Goal: Navigation & Orientation: Locate item on page

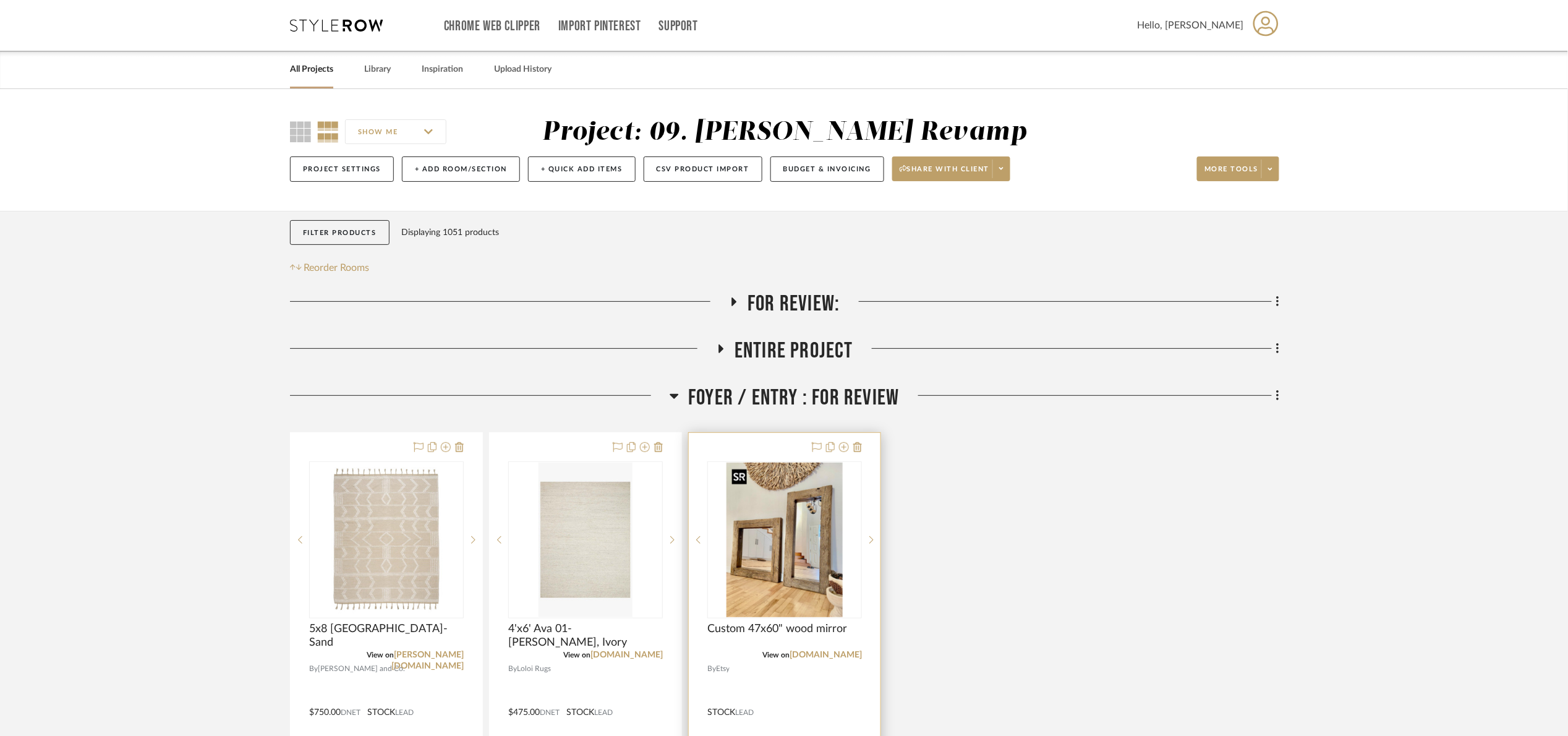
click at [0, 0] on img at bounding box center [0, 0] width 0 height 0
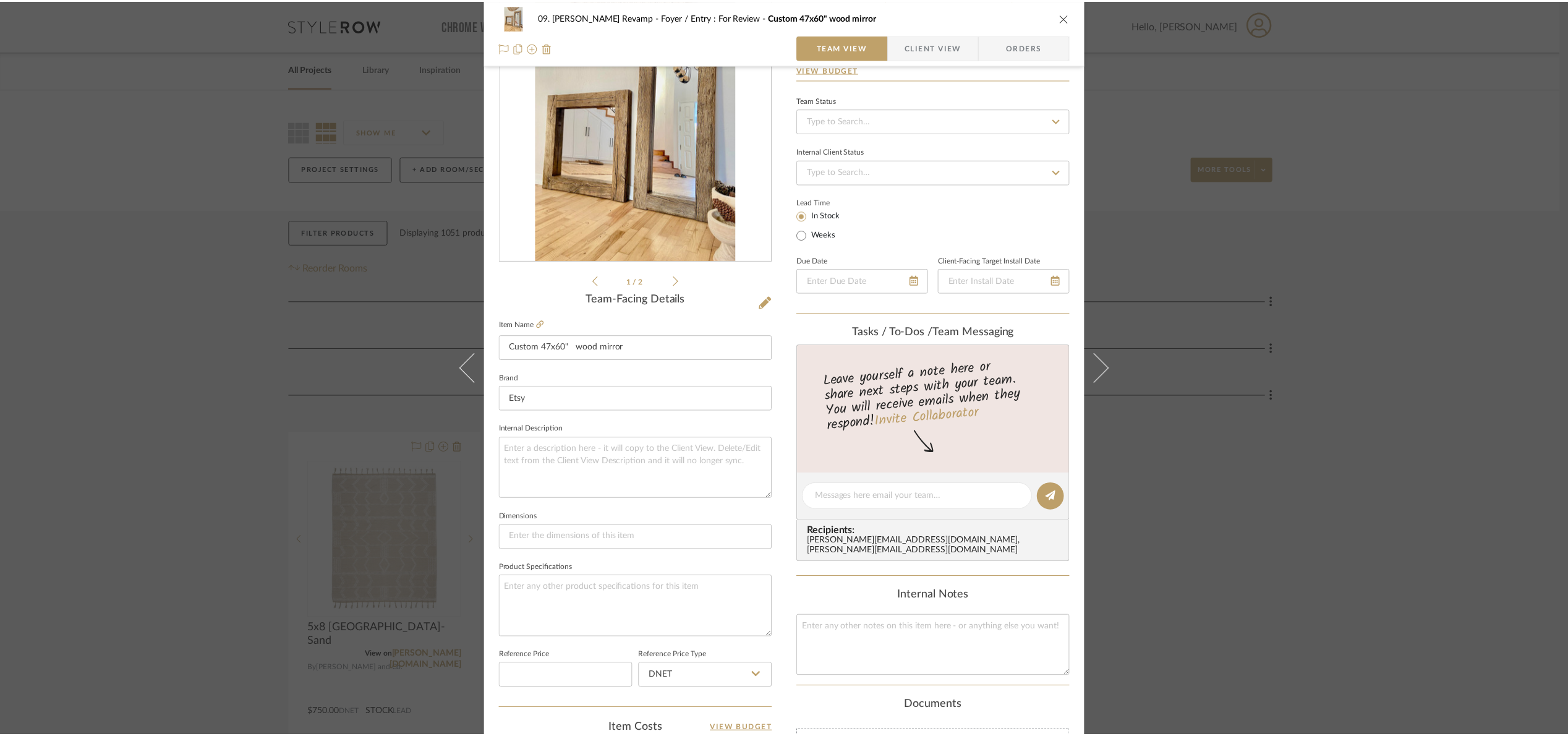
scroll to position [417, 0]
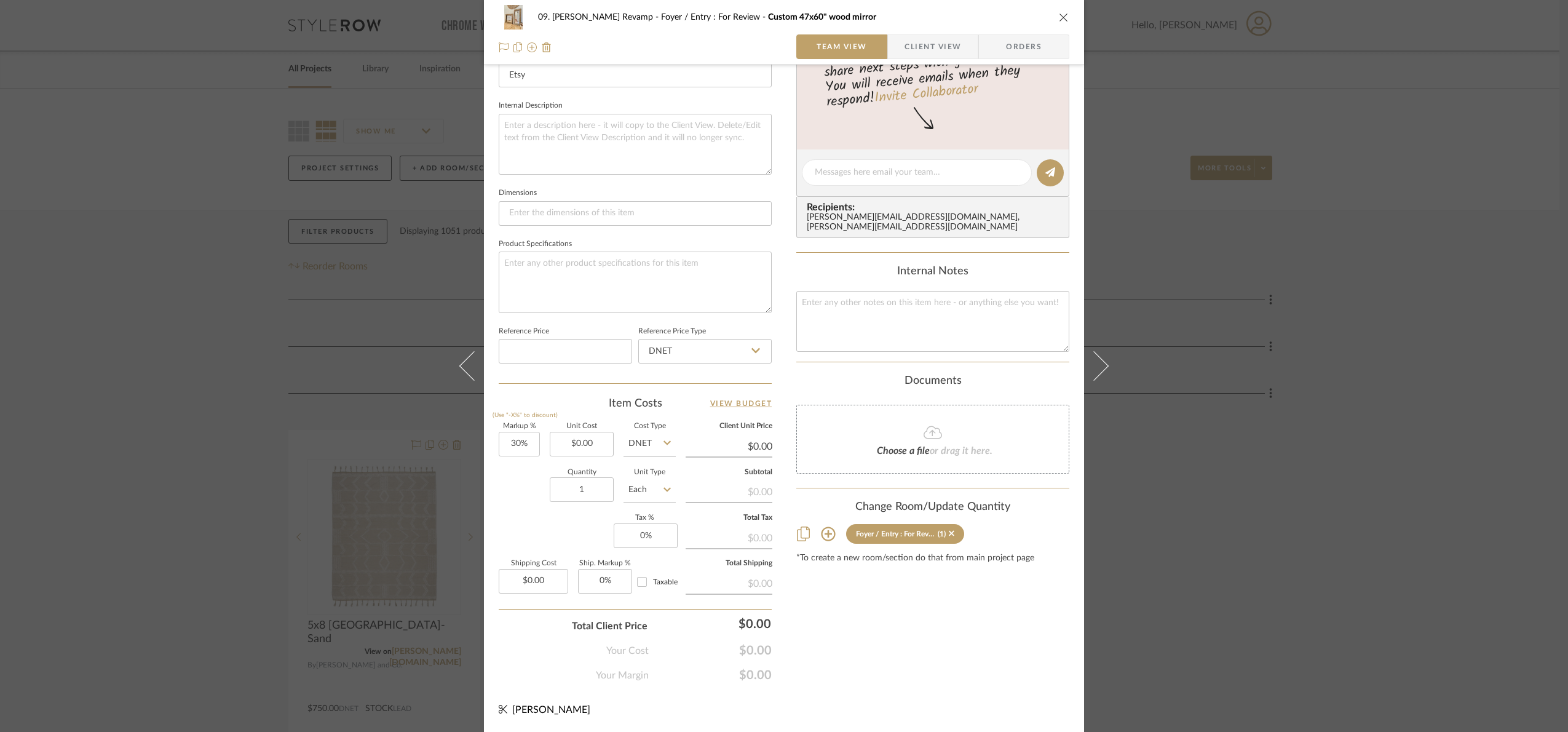
click at [1425, 492] on div "09. Jones Revamp Foyer / Entry : For Review Custom 47x60" wood mirror Team View…" at bounding box center [784, 366] width 1568 height 732
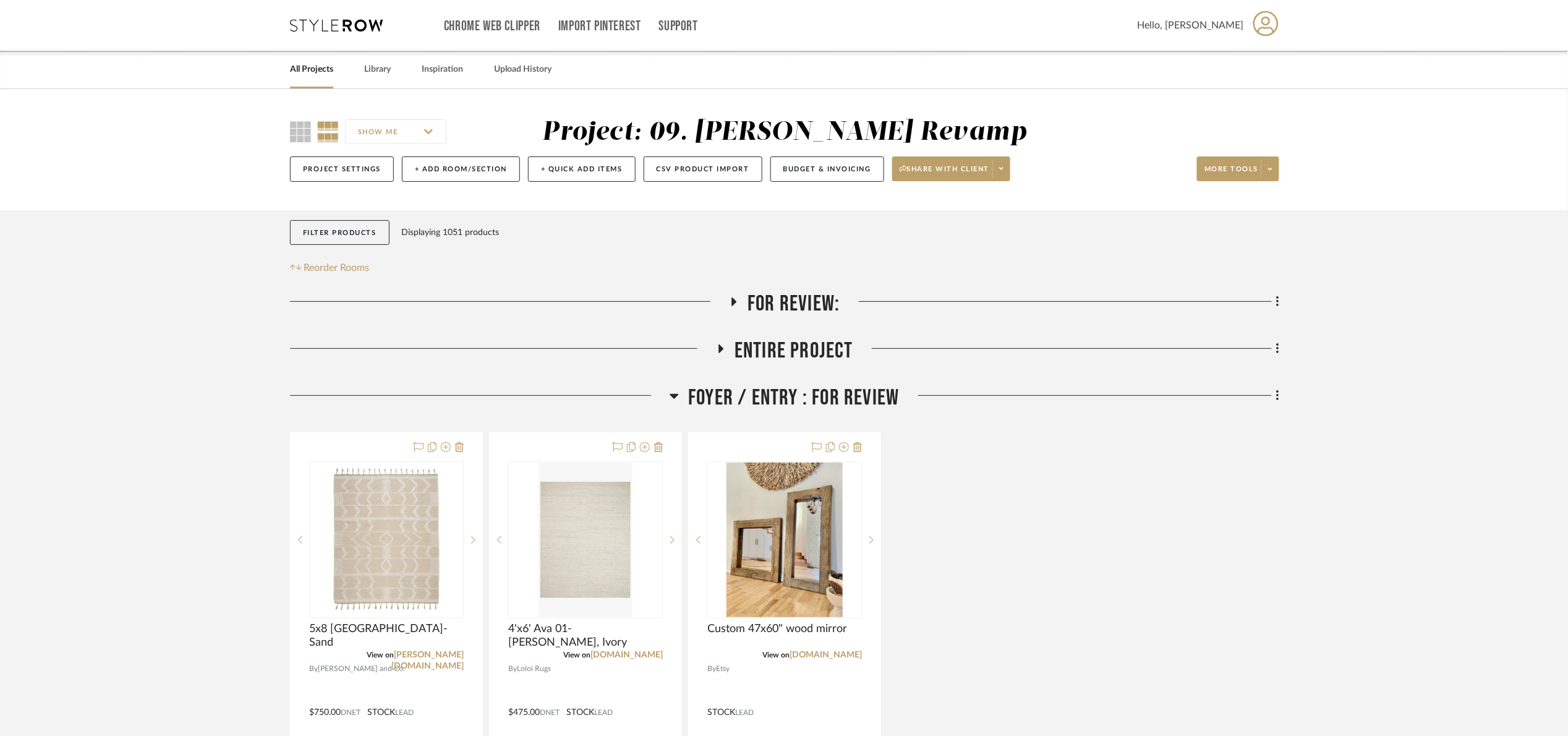
drag, startPoint x: 773, startPoint y: 291, endPoint x: 779, endPoint y: 297, distance: 8.5
click at [775, 294] on span "For Review:" at bounding box center [793, 304] width 92 height 26
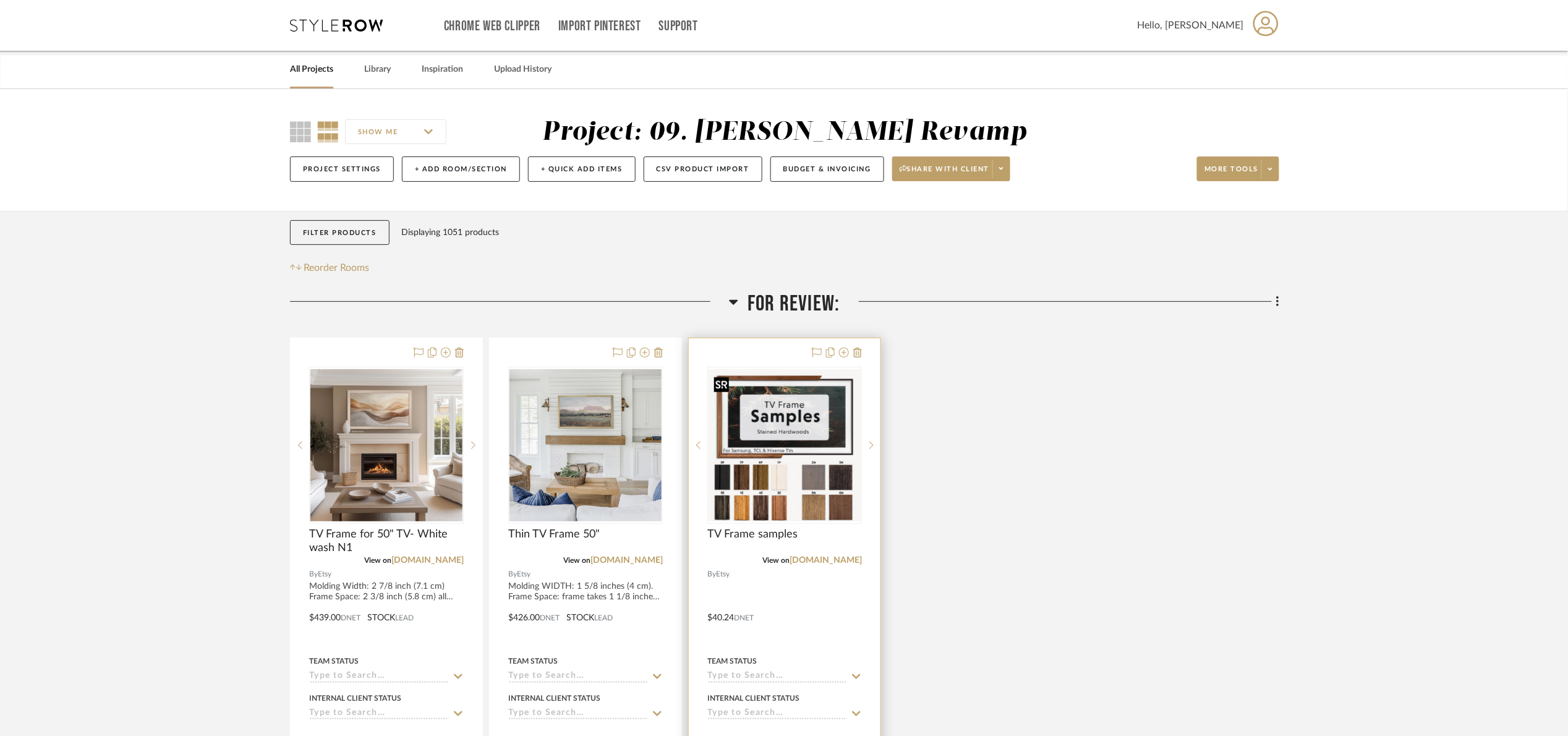
click at [0, 0] on img at bounding box center [0, 0] width 0 height 0
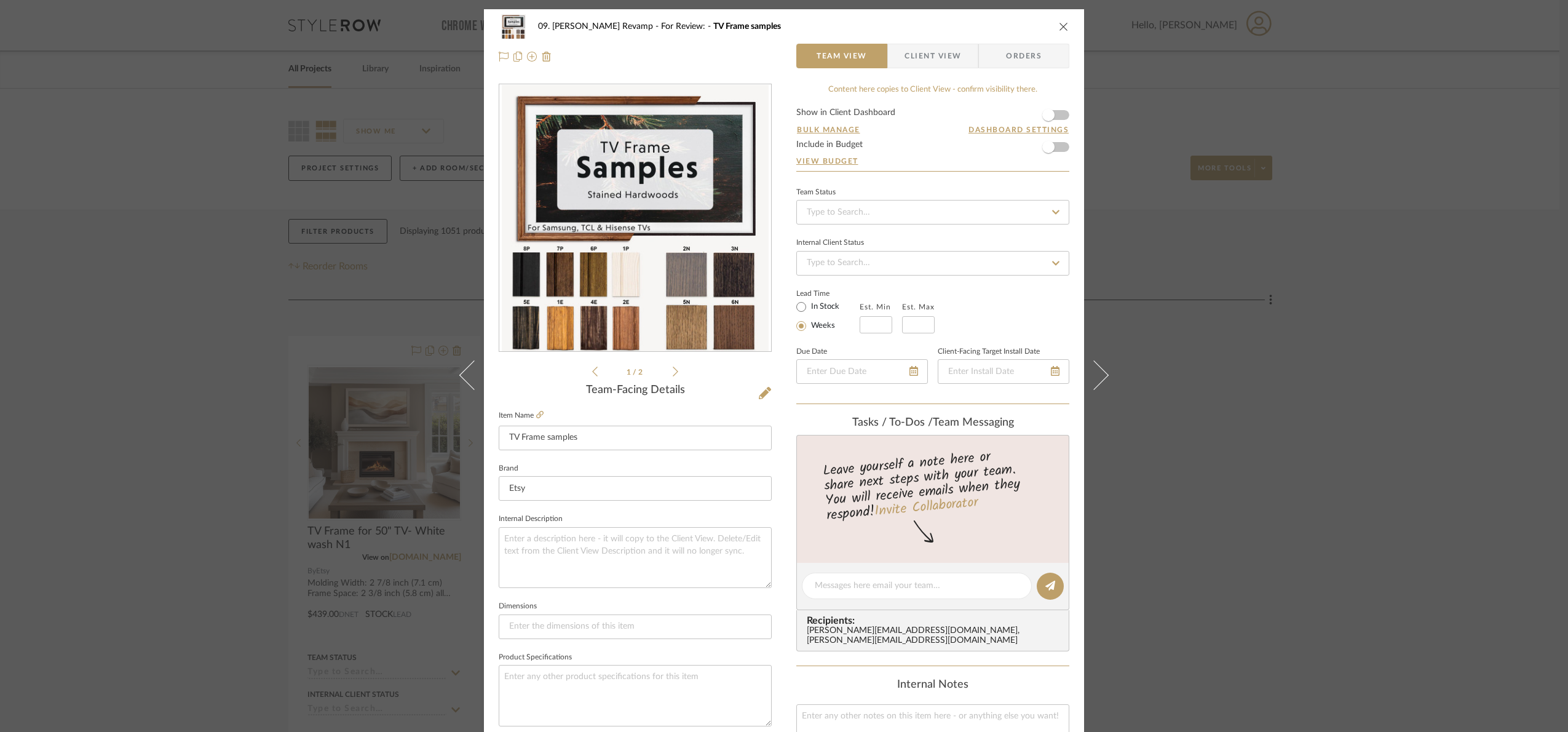
click at [1292, 482] on div "09. Jones Revamp For Review: TV Frame samples Team View Client View Orders 1 / …" at bounding box center [784, 366] width 1568 height 732
